Goal: Information Seeking & Learning: Find specific fact

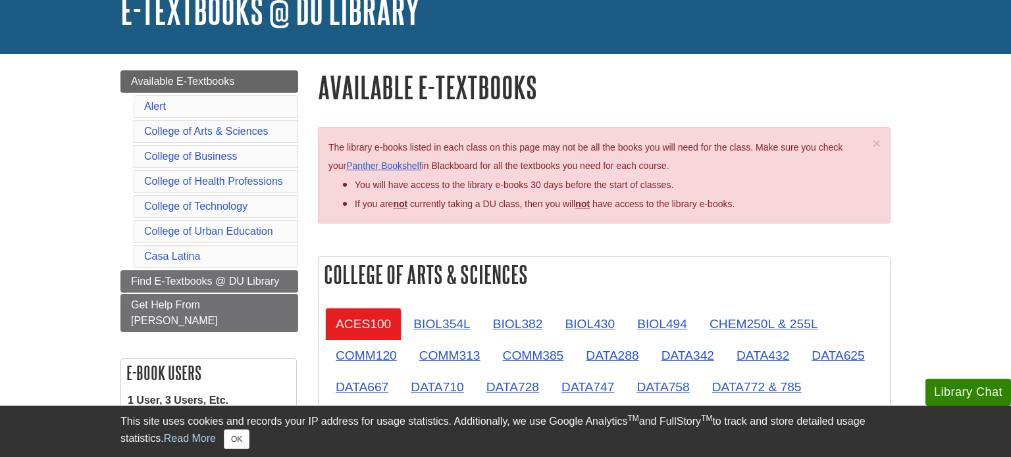
scroll to position [99, 0]
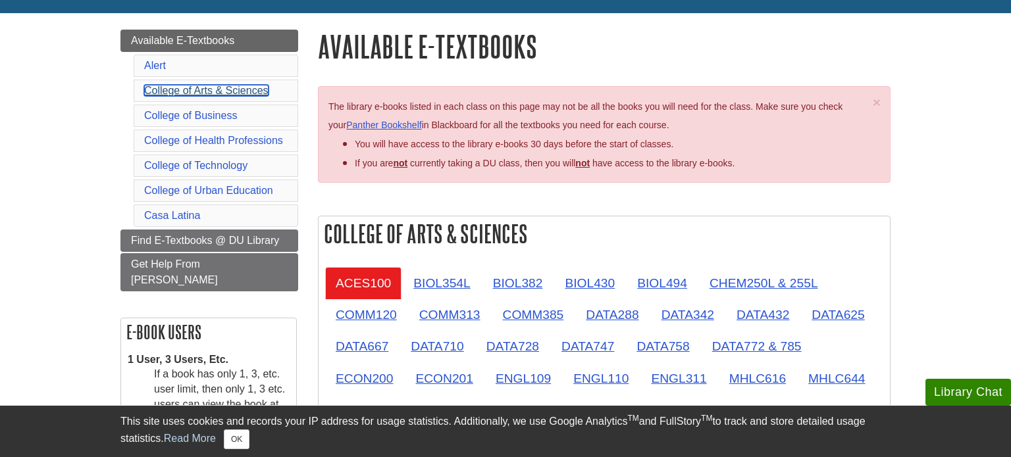
click at [155, 93] on link "College of Arts & Sciences" at bounding box center [206, 90] width 124 height 11
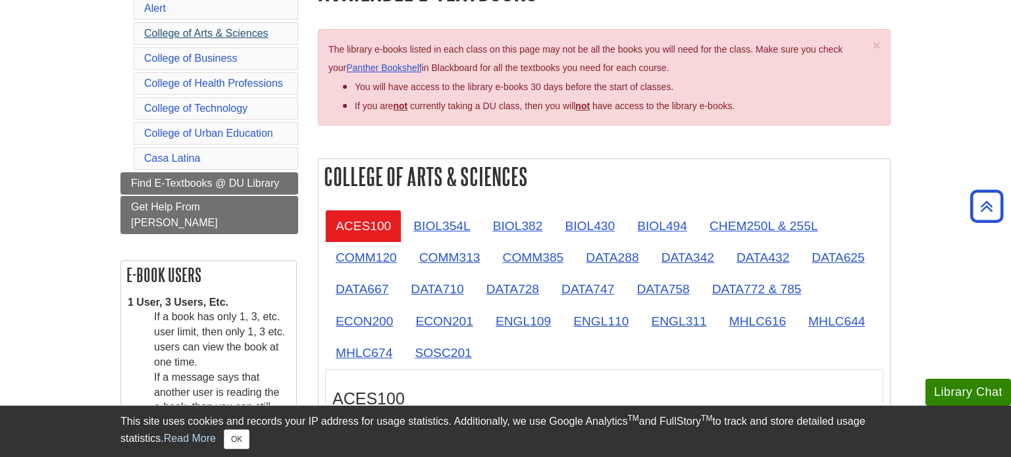
scroll to position [190, 0]
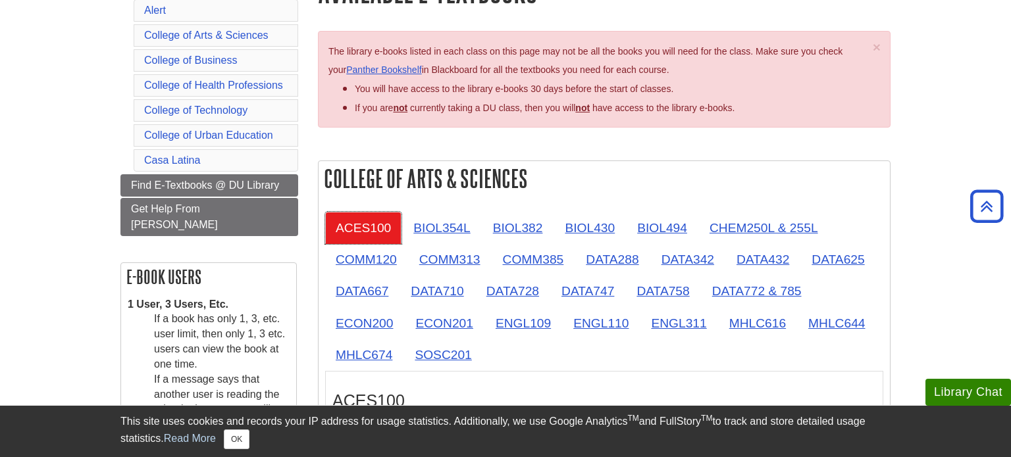
click at [372, 216] on link "ACES100" at bounding box center [363, 228] width 76 height 32
click at [373, 227] on link "ACES100" at bounding box center [363, 228] width 76 height 32
click at [392, 232] on link "ACES100" at bounding box center [363, 228] width 76 height 32
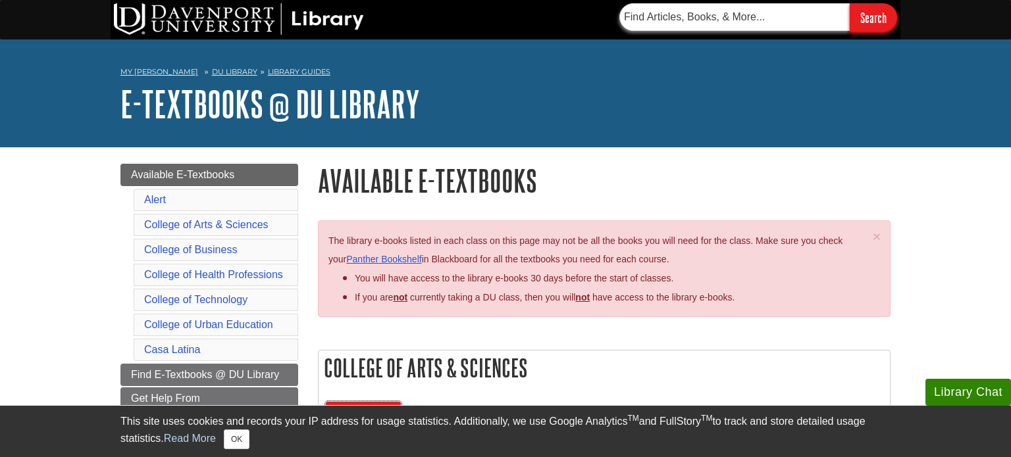
scroll to position [3, 0]
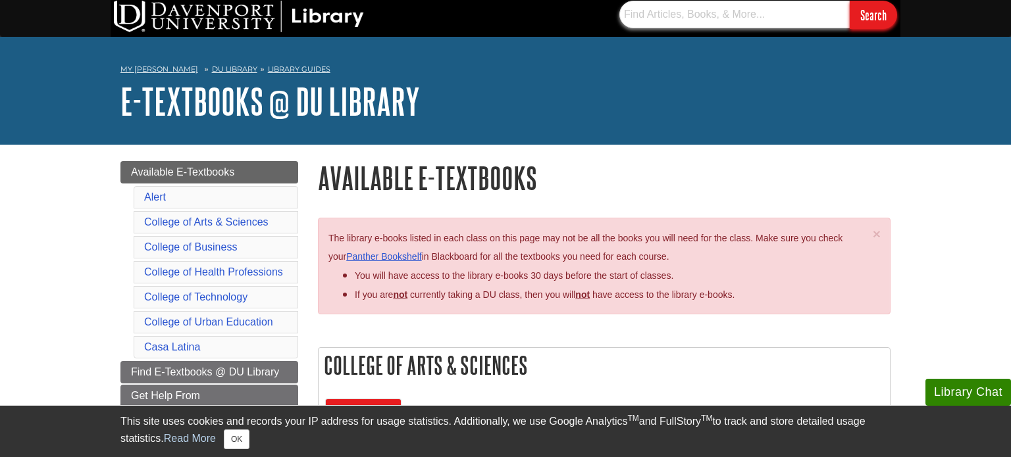
click at [688, 15] on input "text" at bounding box center [734, 15] width 230 height 28
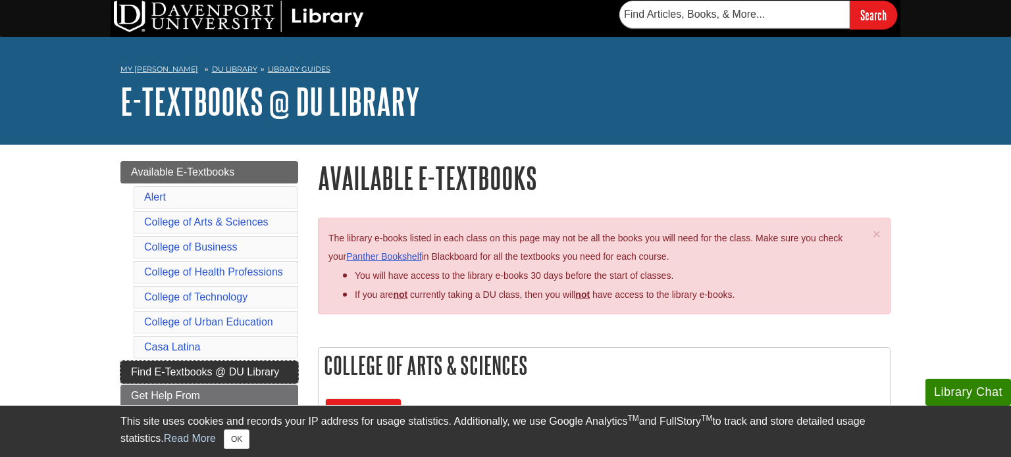
click at [249, 373] on span "Find E-Textbooks @ DU Library" at bounding box center [205, 372] width 148 height 11
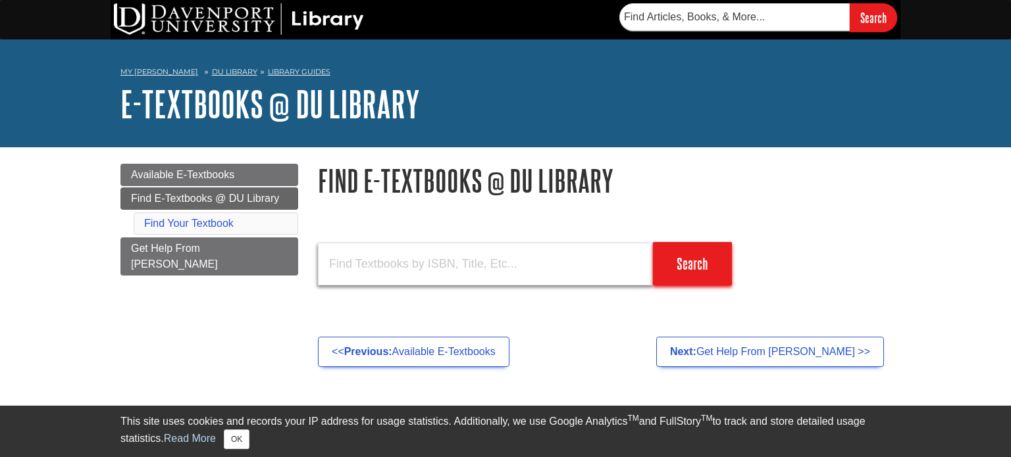
click at [443, 261] on input "text" at bounding box center [485, 264] width 335 height 43
paste input "9781266264412"
type input "9781266264412"
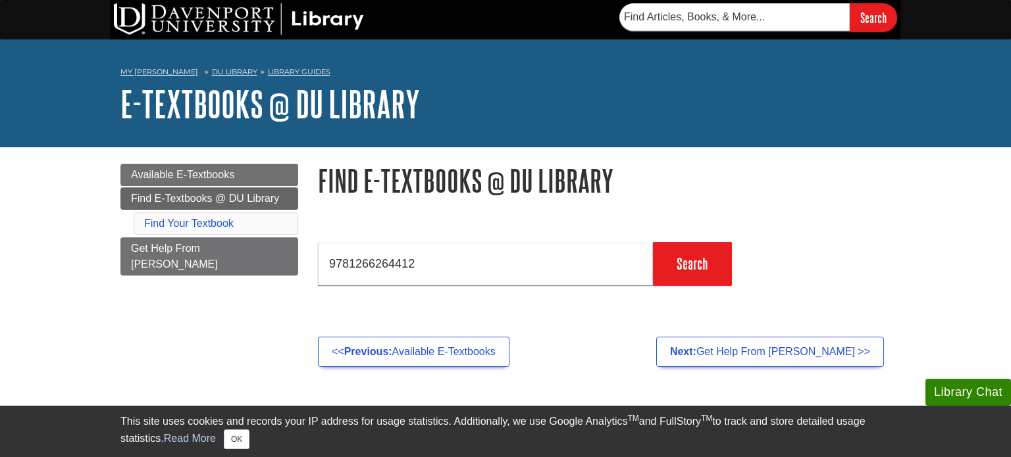
click at [735, 257] on form "9781266264412 Search" at bounding box center [604, 261] width 573 height 47
click at [722, 260] on input "Search" at bounding box center [692, 263] width 79 height 43
